Goal: Information Seeking & Learning: Learn about a topic

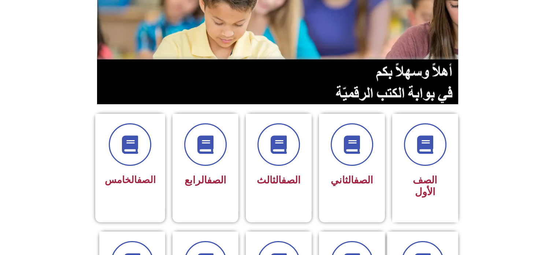
scroll to position [93, 0]
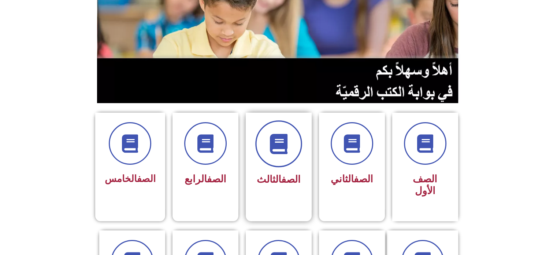
click at [276, 143] on icon at bounding box center [279, 144] width 20 height 20
click at [276, 146] on icon at bounding box center [279, 144] width 20 height 20
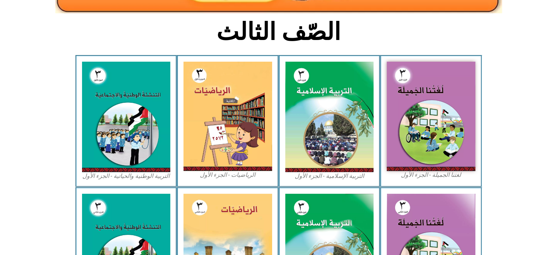
scroll to position [174, 0]
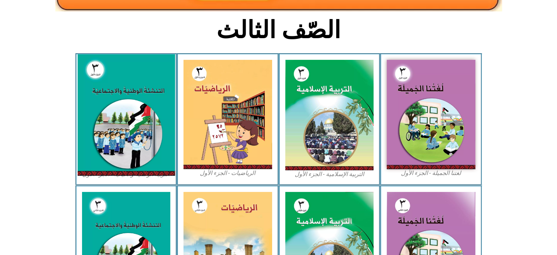
click at [145, 97] on img at bounding box center [125, 114] width 97 height 121
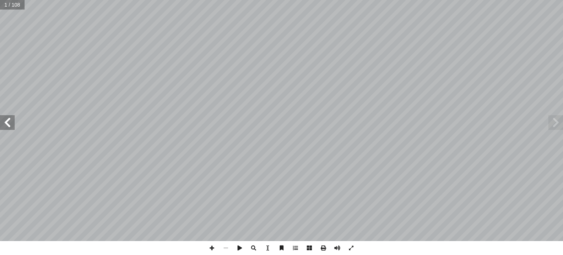
click at [8, 123] on span at bounding box center [7, 122] width 15 height 15
click at [7, 123] on span at bounding box center [7, 122] width 15 height 15
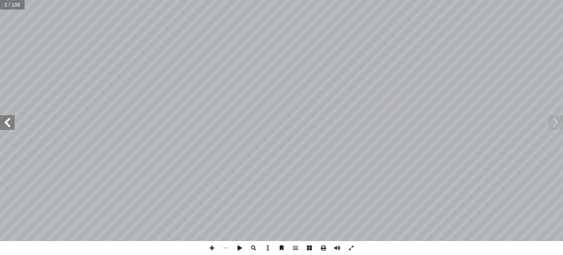
click at [7, 123] on span at bounding box center [7, 122] width 15 height 15
click at [7, 122] on span at bounding box center [7, 122] width 15 height 15
click at [6, 121] on span at bounding box center [7, 122] width 15 height 15
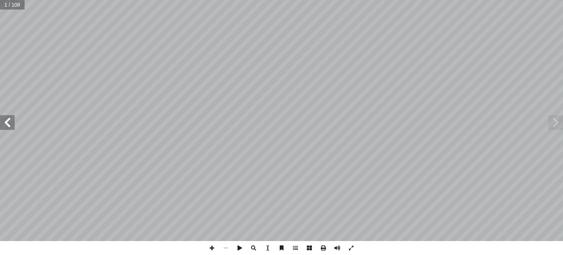
click at [6, 120] on span at bounding box center [7, 122] width 15 height 15
click at [6, 118] on span at bounding box center [7, 122] width 15 height 15
click at [6, 117] on span at bounding box center [7, 122] width 15 height 15
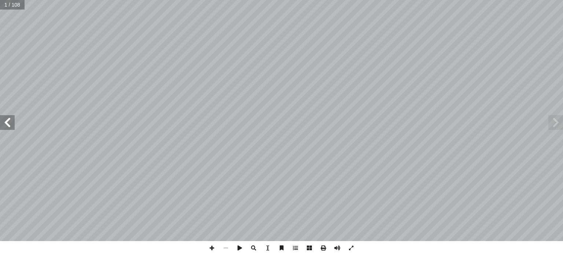
click at [5, 117] on span at bounding box center [7, 122] width 15 height 15
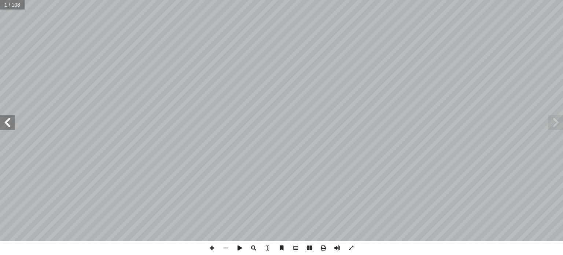
click at [5, 117] on span at bounding box center [7, 122] width 15 height 15
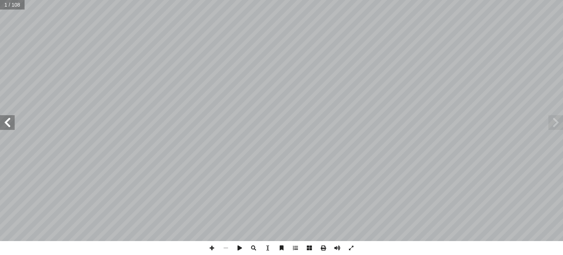
click at [5, 117] on span at bounding box center [7, 122] width 15 height 15
click at [5, 118] on span at bounding box center [7, 122] width 15 height 15
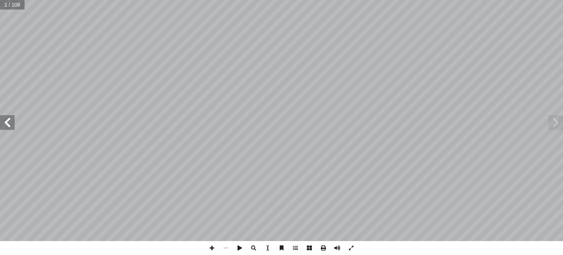
click at [5, 118] on span at bounding box center [7, 122] width 15 height 15
click at [4, 118] on span at bounding box center [7, 122] width 15 height 15
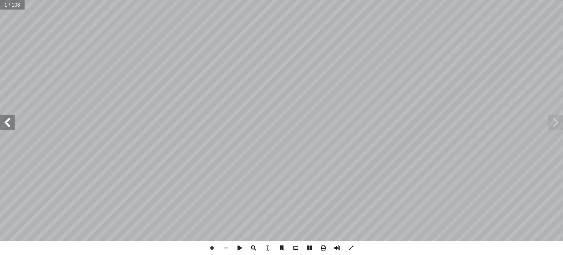
click at [4, 118] on span at bounding box center [7, 122] width 15 height 15
click at [3, 118] on span at bounding box center [7, 122] width 15 height 15
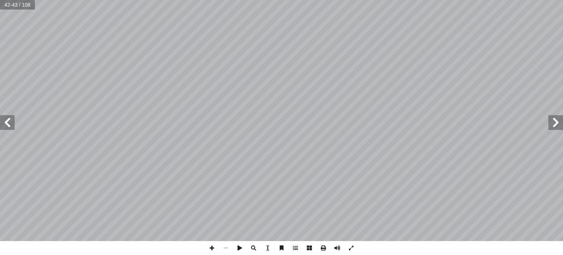
drag, startPoint x: 4, startPoint y: 117, endPoint x: 5, endPoint y: 121, distance: 3.9
click at [5, 121] on span at bounding box center [7, 122] width 15 height 15
click at [5, 122] on span at bounding box center [7, 122] width 15 height 15
click at [5, 121] on span at bounding box center [7, 122] width 15 height 15
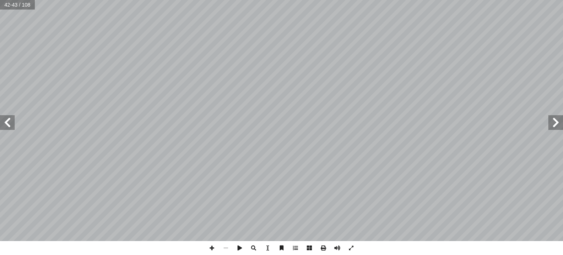
click at [5, 121] on span at bounding box center [7, 122] width 15 height 15
click at [5, 120] on span at bounding box center [7, 122] width 15 height 15
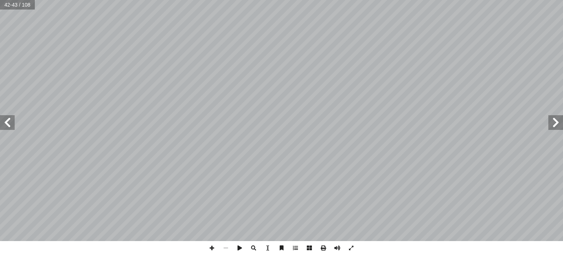
click at [5, 120] on span at bounding box center [7, 122] width 15 height 15
click at [5, 119] on span at bounding box center [7, 122] width 15 height 15
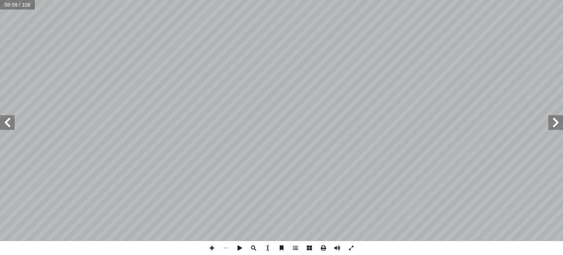
click at [6, 117] on span at bounding box center [7, 122] width 15 height 15
click at [5, 116] on span at bounding box center [7, 122] width 15 height 15
click at [6, 115] on span at bounding box center [7, 122] width 15 height 15
click at [6, 116] on span at bounding box center [7, 122] width 15 height 15
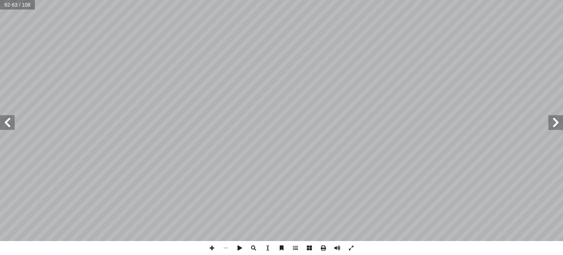
click at [6, 116] on span at bounding box center [7, 122] width 15 height 15
click at [7, 116] on span at bounding box center [7, 122] width 15 height 15
click at [7, 115] on span at bounding box center [7, 122] width 15 height 15
click at [211, 244] on span at bounding box center [212, 248] width 14 height 14
click at [213, 249] on span at bounding box center [212, 248] width 14 height 14
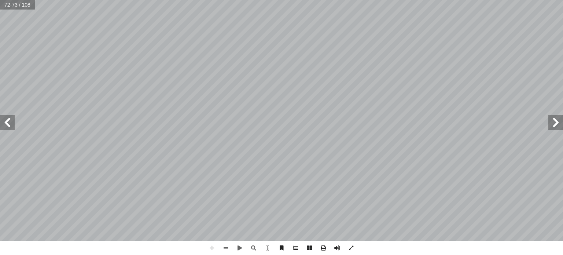
click at [9, 122] on span at bounding box center [7, 122] width 15 height 15
click at [7, 123] on span at bounding box center [7, 122] width 15 height 15
click at [211, 248] on span at bounding box center [212, 248] width 14 height 14
click at [211, 247] on span at bounding box center [212, 248] width 14 height 14
click at [8, 119] on span at bounding box center [7, 122] width 15 height 15
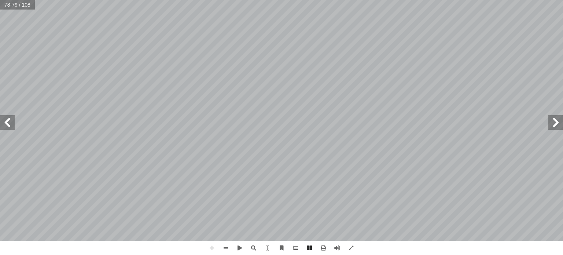
click at [0, 0] on html "الصفحة الرئيسية الصف الأول الصف الثاني الصف الثالث الصف الرابع الصف الخامس الصف…" at bounding box center [281, 33] width 563 height 67
click at [291, 0] on html "الصفحة الرئيسية الصف الأول الصف الثاني الصف الثالث الصف الرابع الصف الخامس الصف…" at bounding box center [281, 33] width 563 height 67
click at [176, 67] on html "الصفحة الرئيسية الصف الأول الصف الثاني الصف الثالث الصف الرابع الصف الخامس الصف…" at bounding box center [281, 33] width 563 height 67
click at [261, 67] on html "الصفحة الرئيسية الصف الأول الصف الثاني الصف الثالث الصف الرابع الصف الخامس الصف…" at bounding box center [281, 33] width 563 height 67
click at [557, 121] on span at bounding box center [555, 122] width 15 height 15
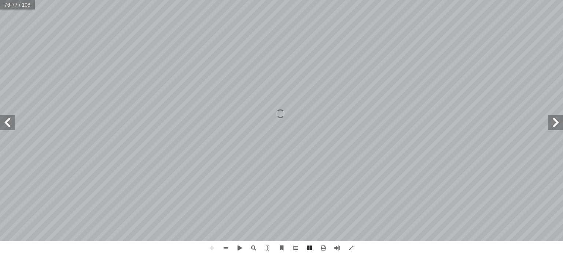
click at [562, 0] on html "الصفحة الرئيسية الصف الأول الصف الثاني الصف الثالث الصف الرابع الصف الخامس الصف…" at bounding box center [281, 33] width 563 height 67
click at [9, 119] on span at bounding box center [7, 122] width 15 height 15
click at [553, 123] on span at bounding box center [555, 122] width 15 height 15
click at [223, 247] on span at bounding box center [226, 248] width 14 height 14
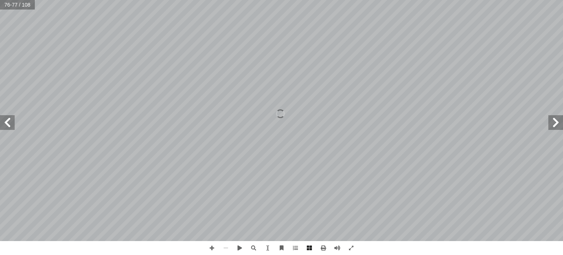
click at [11, 124] on span at bounding box center [7, 122] width 15 height 15
